Goal: Transaction & Acquisition: Book appointment/travel/reservation

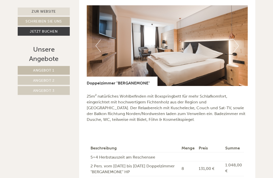
scroll to position [994, 0]
click at [238, 39] on button "Next" at bounding box center [235, 45] width 5 height 13
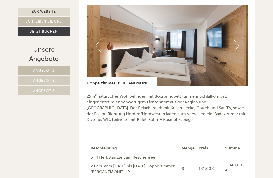
click at [95, 39] on button "Previous" at bounding box center [97, 45] width 5 height 13
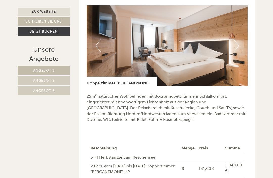
click at [235, 39] on button "Next" at bounding box center [235, 45] width 5 height 13
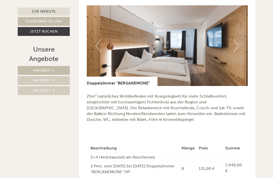
click at [237, 39] on button "Next" at bounding box center [235, 45] width 5 height 13
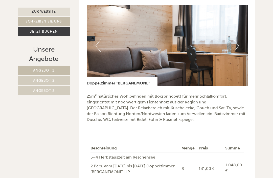
click at [236, 39] on button "Next" at bounding box center [235, 45] width 5 height 13
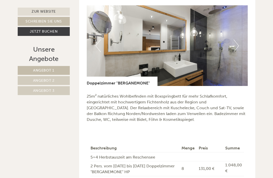
click at [235, 39] on button "Next" at bounding box center [235, 45] width 5 height 13
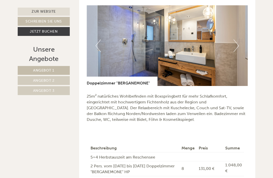
click at [234, 39] on button "Next" at bounding box center [235, 45] width 5 height 13
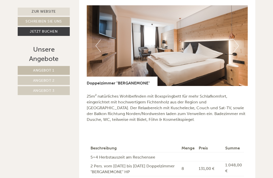
click at [233, 39] on button "Next" at bounding box center [235, 45] width 5 height 13
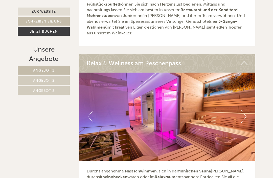
scroll to position [1584, 0]
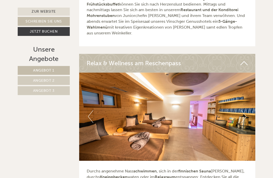
click at [245, 110] on button "Next" at bounding box center [243, 116] width 5 height 13
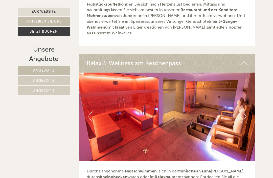
click at [242, 110] on button "Next" at bounding box center [243, 116] width 5 height 13
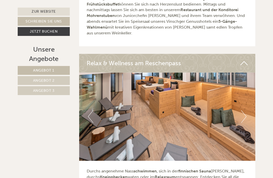
click at [240, 101] on img at bounding box center [167, 116] width 176 height 88
click at [242, 110] on button "Next" at bounding box center [243, 116] width 5 height 13
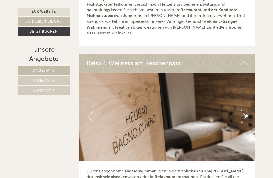
click at [242, 110] on button "Next" at bounding box center [243, 116] width 5 height 13
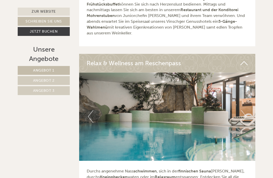
click at [241, 100] on img at bounding box center [167, 116] width 176 height 88
click at [243, 110] on button "Next" at bounding box center [243, 116] width 5 height 13
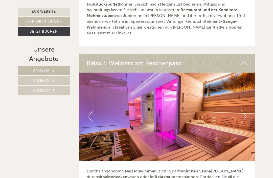
click at [242, 110] on button "Next" at bounding box center [243, 116] width 5 height 13
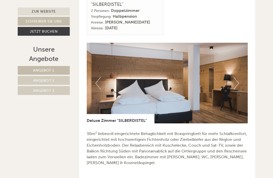
scroll to position [612, 0]
click at [237, 79] on button "Next" at bounding box center [235, 83] width 5 height 13
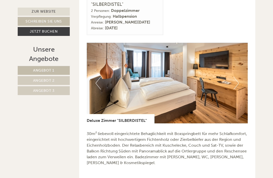
click at [234, 78] on button "Next" at bounding box center [235, 83] width 5 height 13
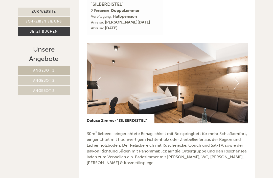
click at [238, 77] on button "Next" at bounding box center [235, 83] width 5 height 13
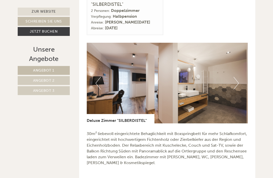
click at [237, 77] on button "Next" at bounding box center [235, 83] width 5 height 13
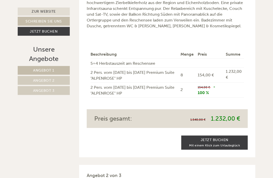
scroll to position [405, 0]
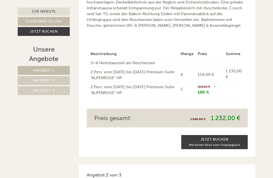
click at [213, 137] on link "Jetzt Buchen Mit einem Klick zum Urlaubsglück" at bounding box center [214, 142] width 66 height 14
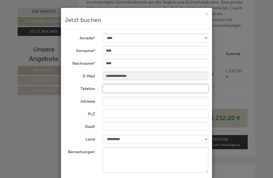
click at [114, 89] on input "Telefon" at bounding box center [155, 88] width 106 height 9
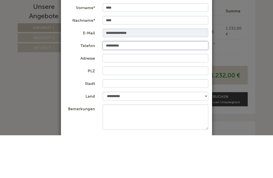
click at [107, 84] on input "**********" at bounding box center [155, 88] width 106 height 9
type input "**********"
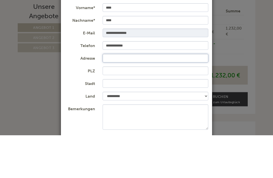
click at [113, 97] on input "Adresse" at bounding box center [155, 101] width 106 height 9
type input "**********"
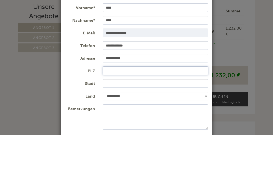
type input "****"
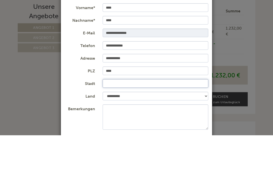
type input "****"
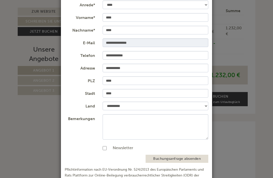
scroll to position [33, 0]
click at [178, 158] on button "Buchungsanfrage absenden" at bounding box center [176, 159] width 63 height 8
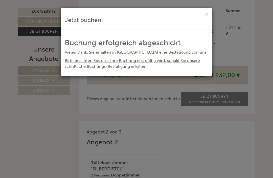
click at [205, 15] on button "×" at bounding box center [206, 13] width 3 height 5
